Goal: Use online tool/utility: Utilize a website feature to perform a specific function

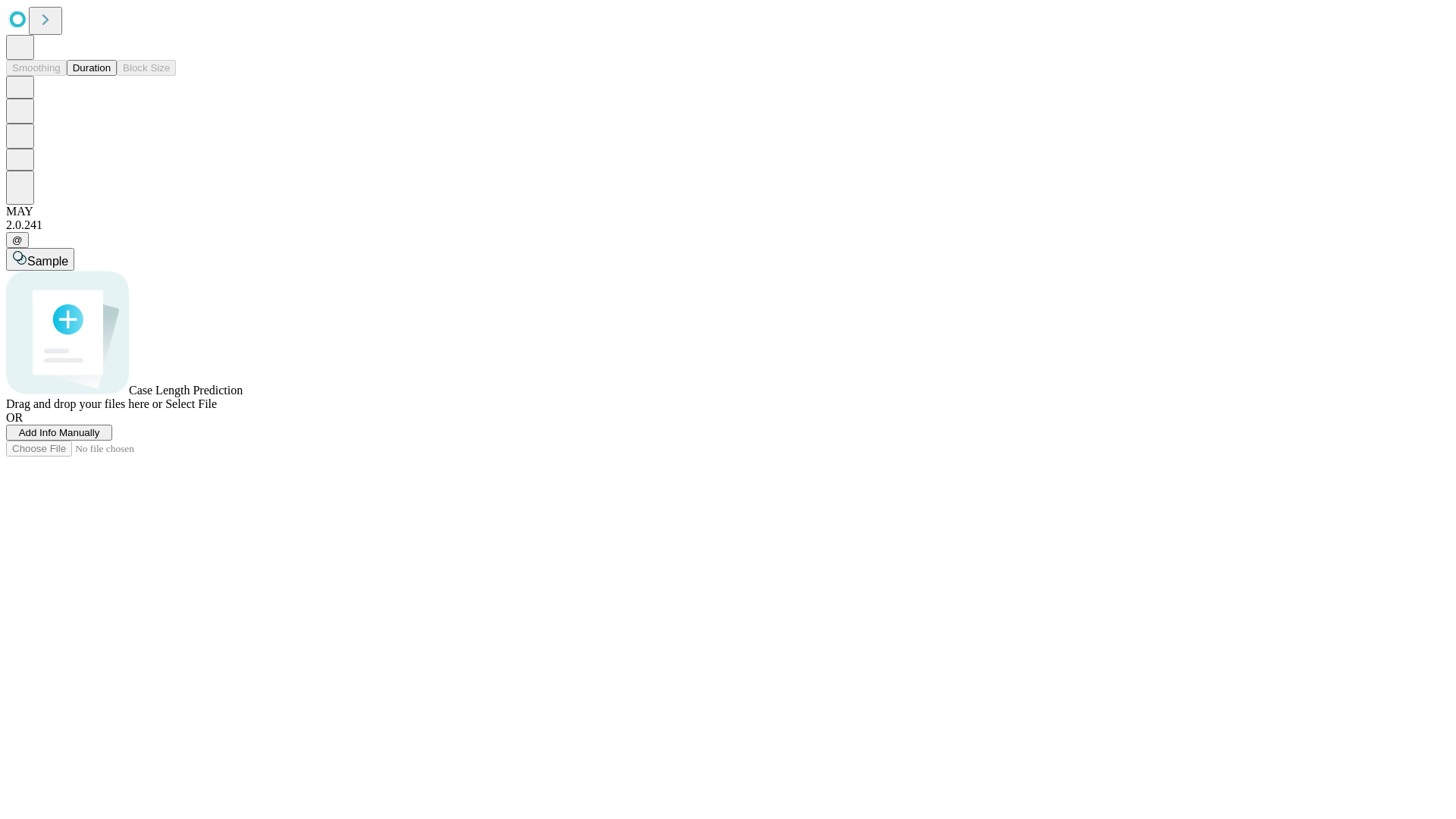
click at [111, 75] on button "Duration" at bounding box center [92, 68] width 50 height 16
click at [217, 410] on span "Select File" at bounding box center [191, 403] width 52 height 13
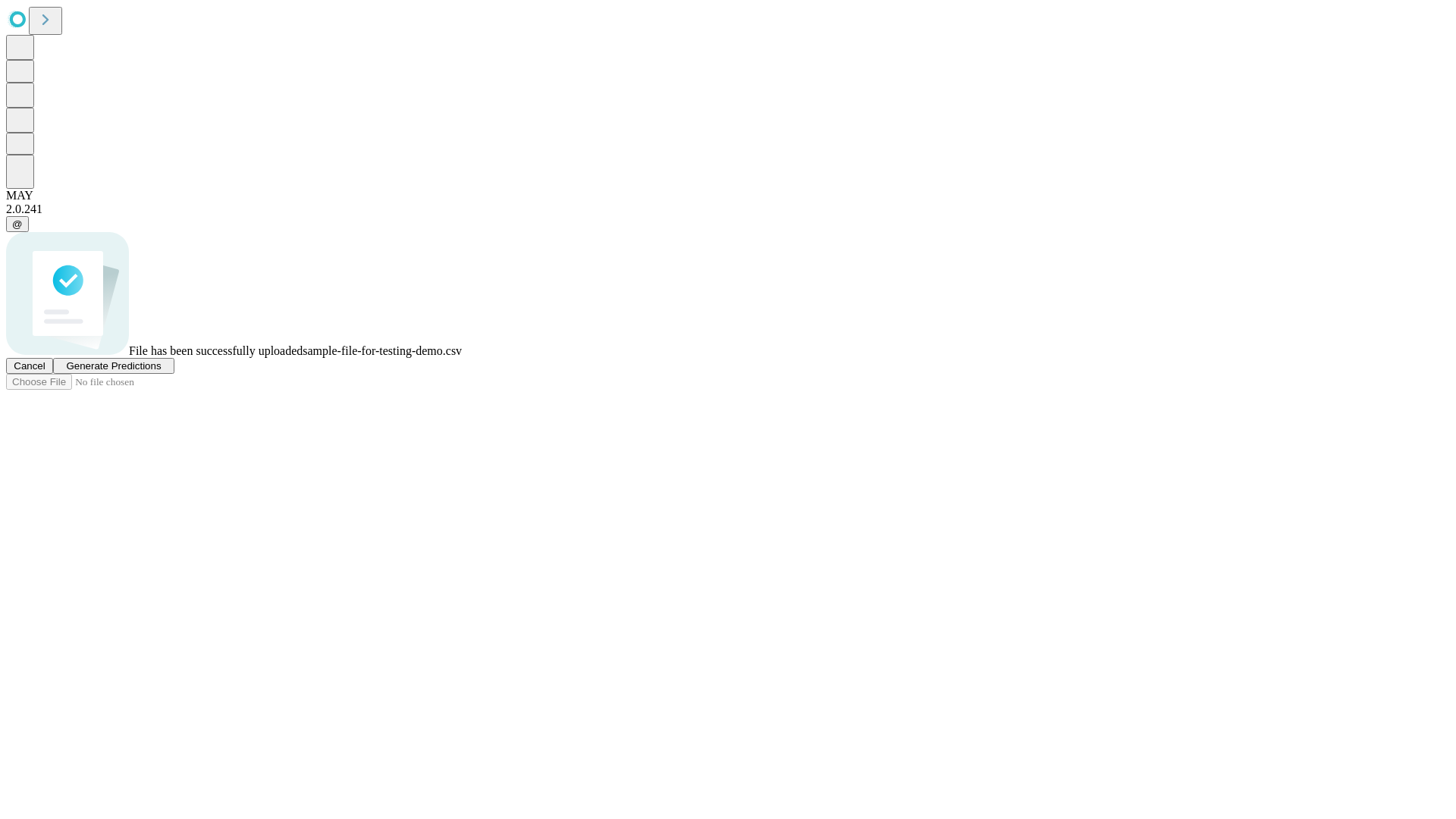
click at [161, 371] on span "Generate Predictions" at bounding box center [113, 365] width 95 height 11
